Goal: Task Accomplishment & Management: Use online tool/utility

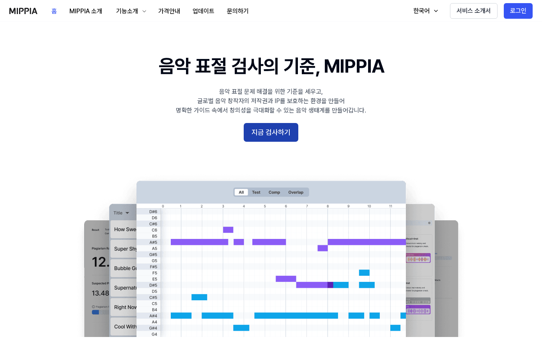
click at [283, 133] on button "지금 검사하기" at bounding box center [271, 132] width 55 height 19
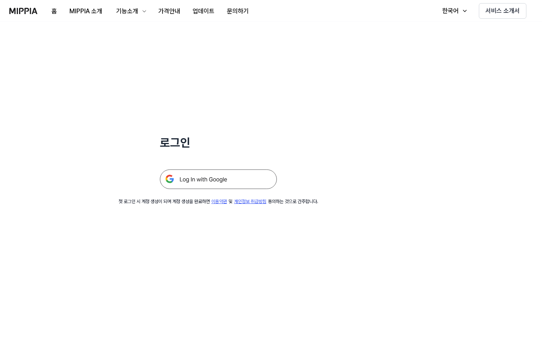
click at [242, 177] on img at bounding box center [218, 179] width 117 height 20
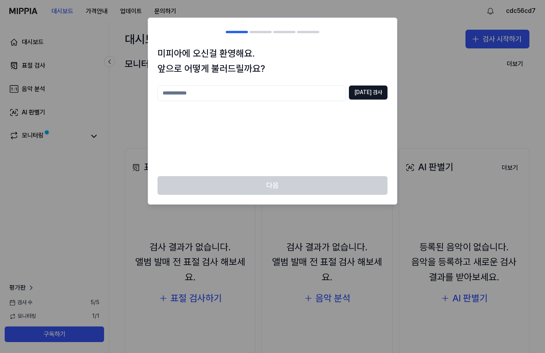
click at [310, 82] on div "미피아에 오신걸 환영해요. 앞으로 어떻게 불러드릴까요? [DATE] 검사" at bounding box center [272, 111] width 249 height 130
click at [302, 87] on input "text" at bounding box center [252, 93] width 188 height 16
type input "*"
type input "*******"
click at [371, 99] on button "중복 검사" at bounding box center [368, 92] width 39 height 14
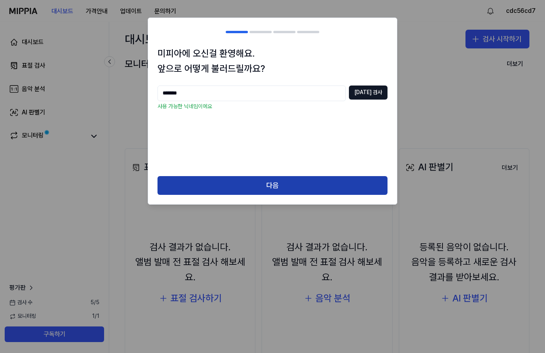
click at [267, 177] on button "다음" at bounding box center [273, 185] width 230 height 19
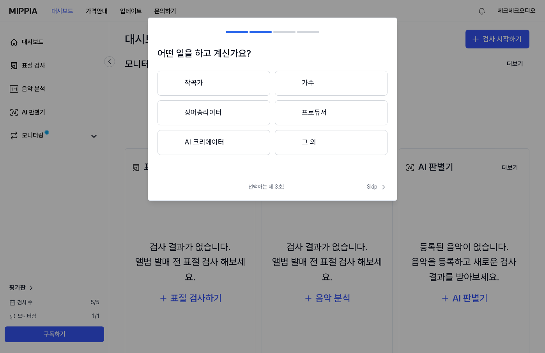
click at [286, 146] on button "그 외" at bounding box center [331, 142] width 113 height 25
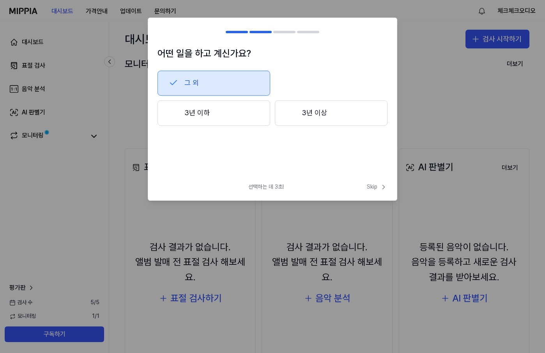
click at [317, 123] on button "3년 이상" at bounding box center [331, 113] width 113 height 26
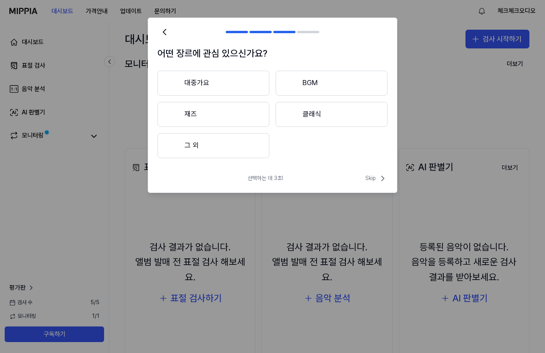
click at [233, 152] on button "그 외" at bounding box center [214, 145] width 112 height 25
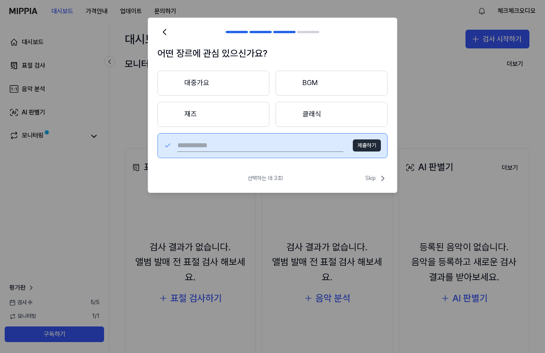
click at [348, 142] on div "제출하기" at bounding box center [273, 145] width 230 height 25
click at [366, 142] on button "제출하기" at bounding box center [367, 145] width 28 height 12
click at [336, 109] on button "클래식" at bounding box center [332, 114] width 112 height 25
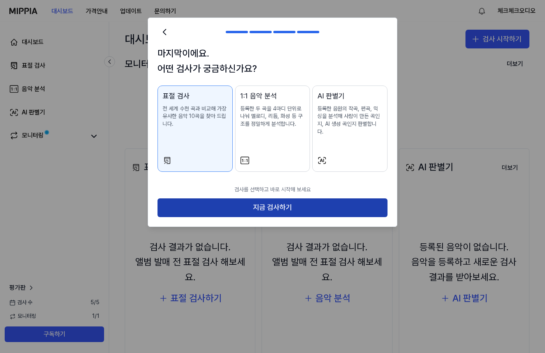
click at [289, 198] on button "지금 검사하기" at bounding box center [273, 207] width 230 height 19
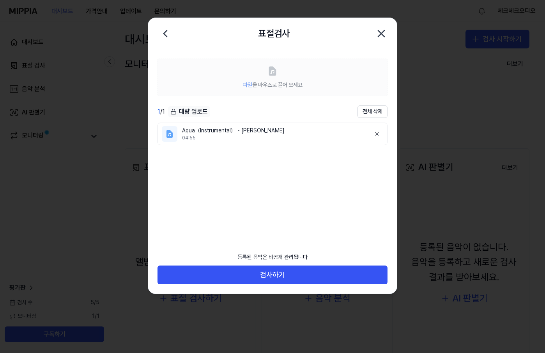
drag, startPoint x: 245, startPoint y: 272, endPoint x: 304, endPoint y: 188, distance: 101.7
click at [304, 188] on div "파일 을 마우스로 끌어 오세요 1 / 1 대량 업로드 전체 삭제 Aqua（Instrumental） - Ryuichi Sakamoto 04:55…" at bounding box center [272, 171] width 249 height 244
click at [276, 77] on label "파일 을 마우스로 끌어 오세요" at bounding box center [273, 77] width 230 height 37
click at [379, 135] on icon at bounding box center [377, 134] width 6 height 6
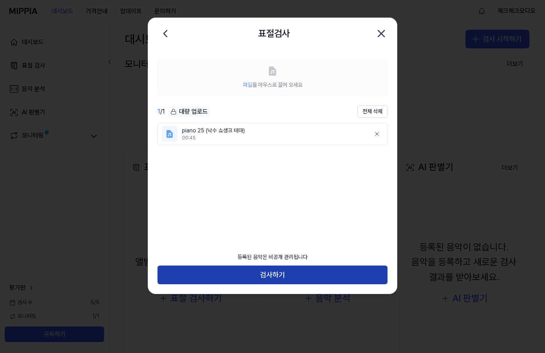
click at [287, 279] on button "검사하기" at bounding box center [273, 274] width 230 height 19
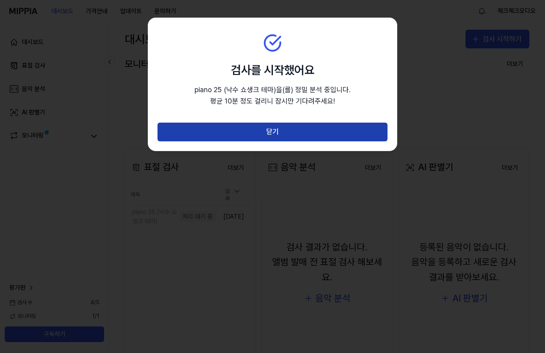
click at [282, 139] on button "닫기" at bounding box center [273, 132] width 230 height 19
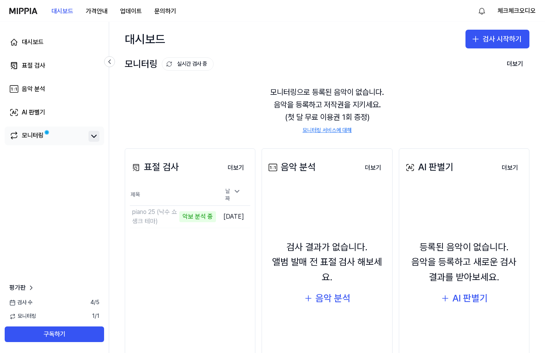
click at [95, 141] on button at bounding box center [94, 136] width 11 height 11
click at [197, 213] on button "이동하기" at bounding box center [202, 216] width 28 height 12
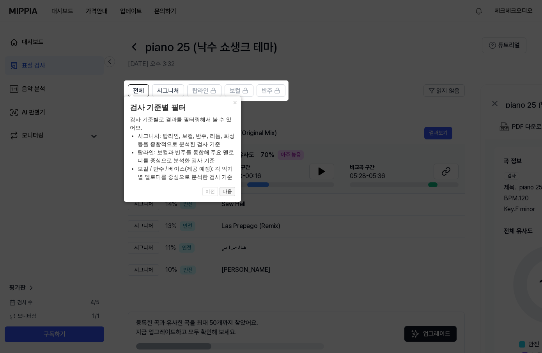
click at [224, 192] on button "다음" at bounding box center [228, 191] width 16 height 9
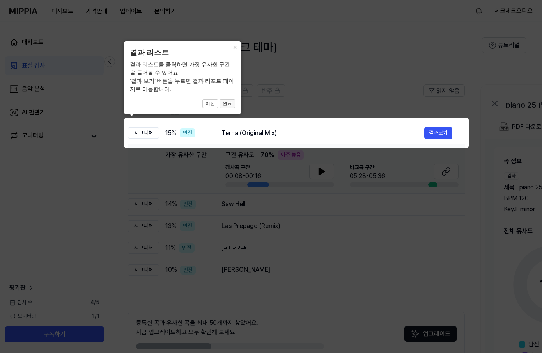
click at [232, 106] on button "완료" at bounding box center [228, 103] width 16 height 9
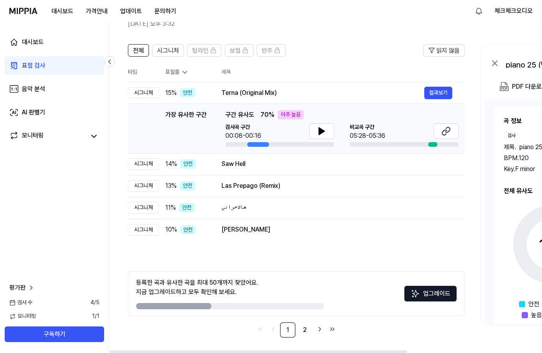
scroll to position [41, 0]
click at [290, 331] on link "1" at bounding box center [288, 330] width 16 height 16
click at [303, 332] on link "2" at bounding box center [305, 330] width 16 height 16
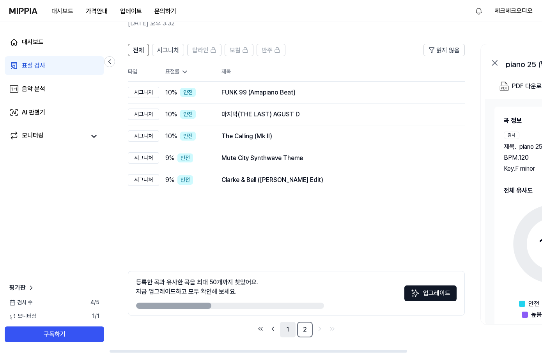
click at [288, 330] on link "1" at bounding box center [288, 330] width 16 height 16
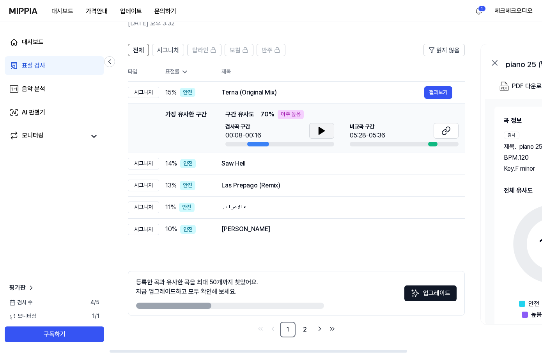
click at [322, 132] on icon at bounding box center [321, 130] width 5 height 7
click at [446, 131] on icon at bounding box center [448, 129] width 5 height 5
